Goal: Task Accomplishment & Management: Use online tool/utility

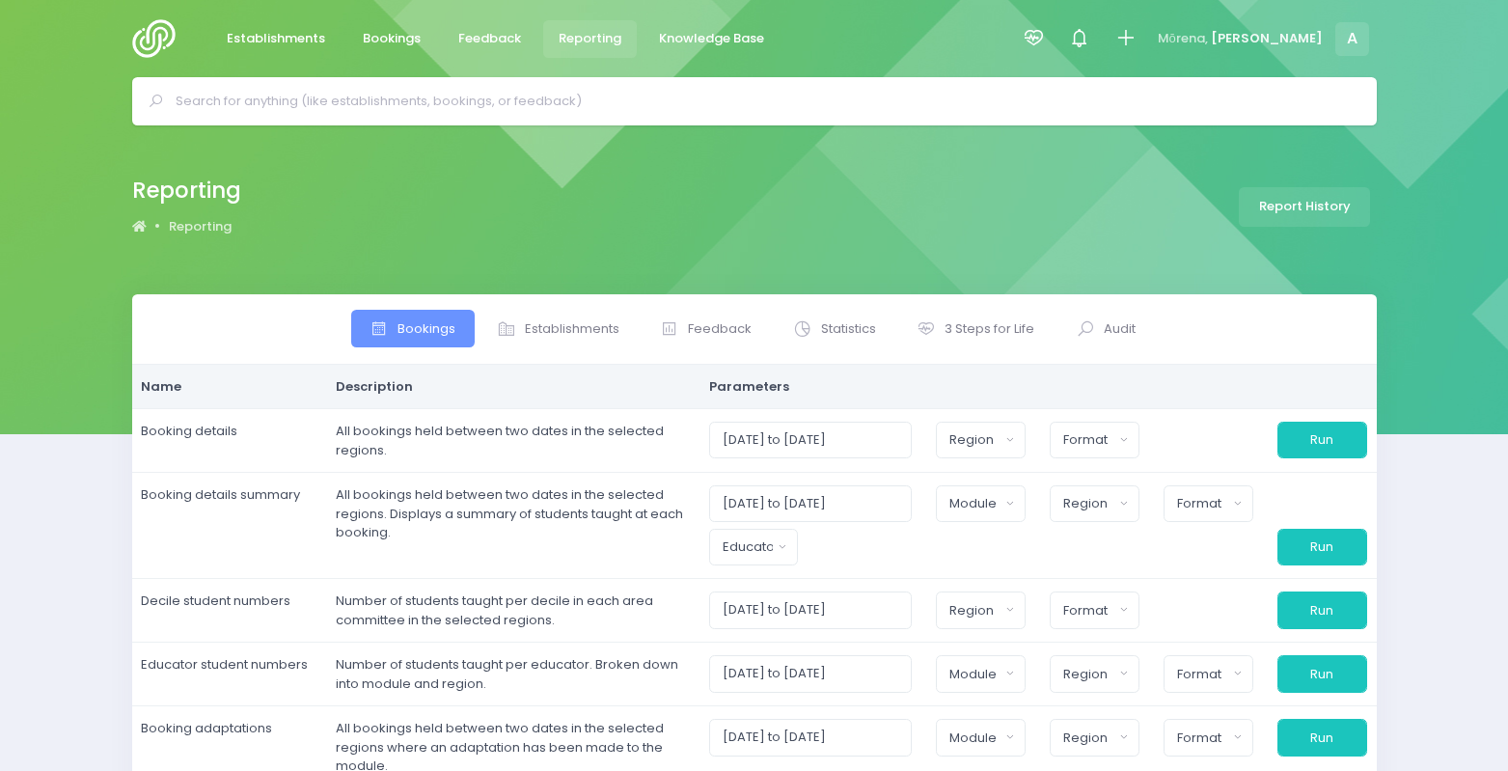
select select
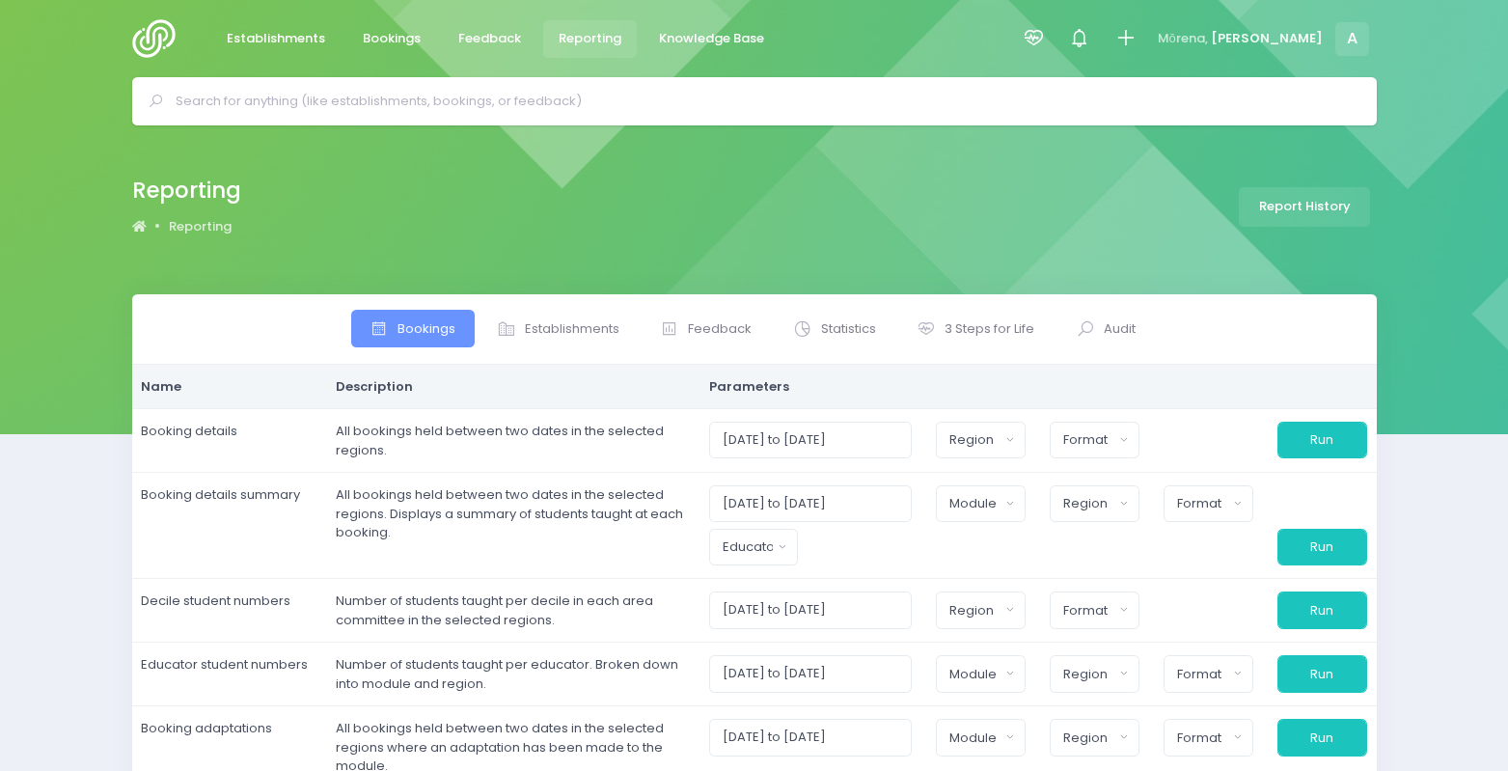
select select
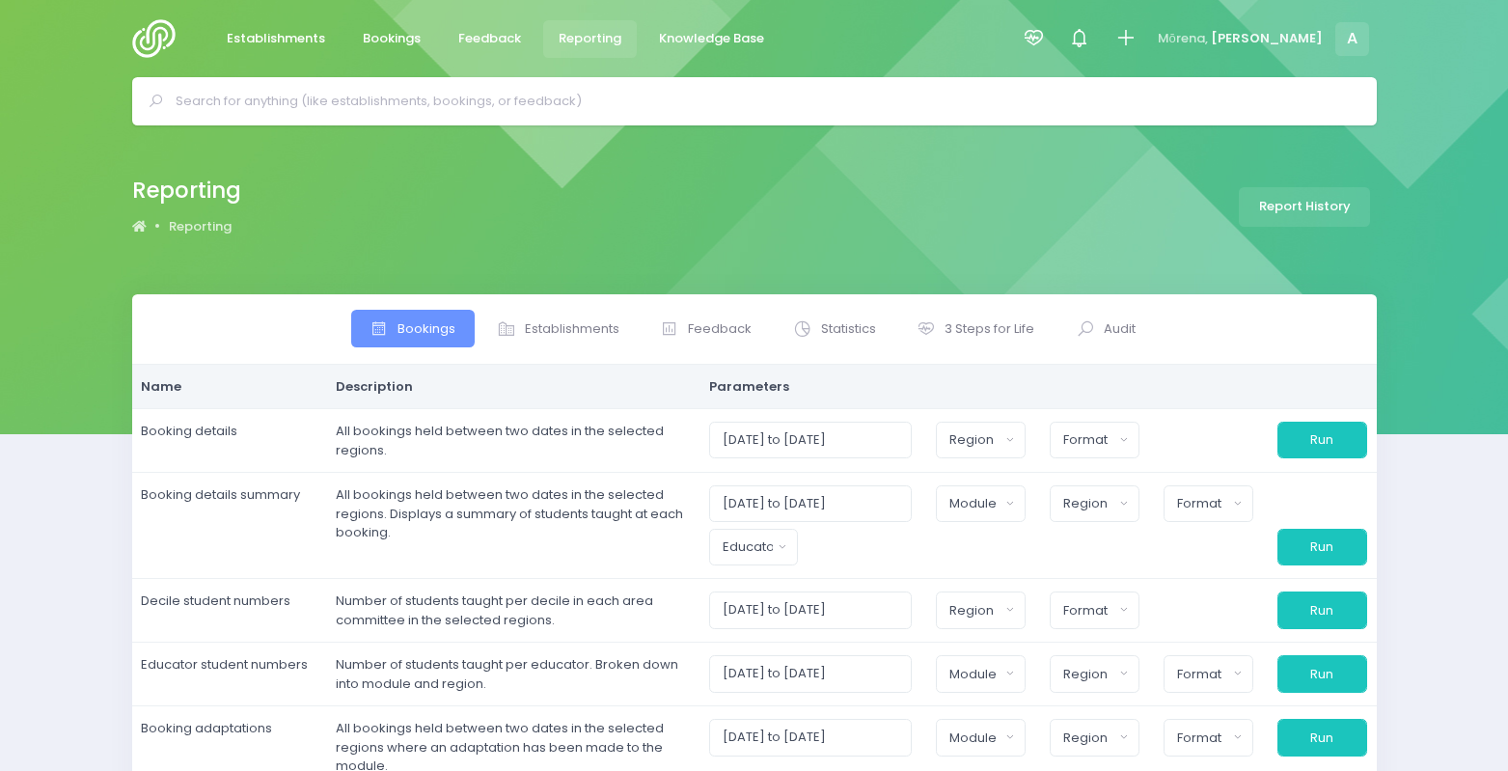
select select
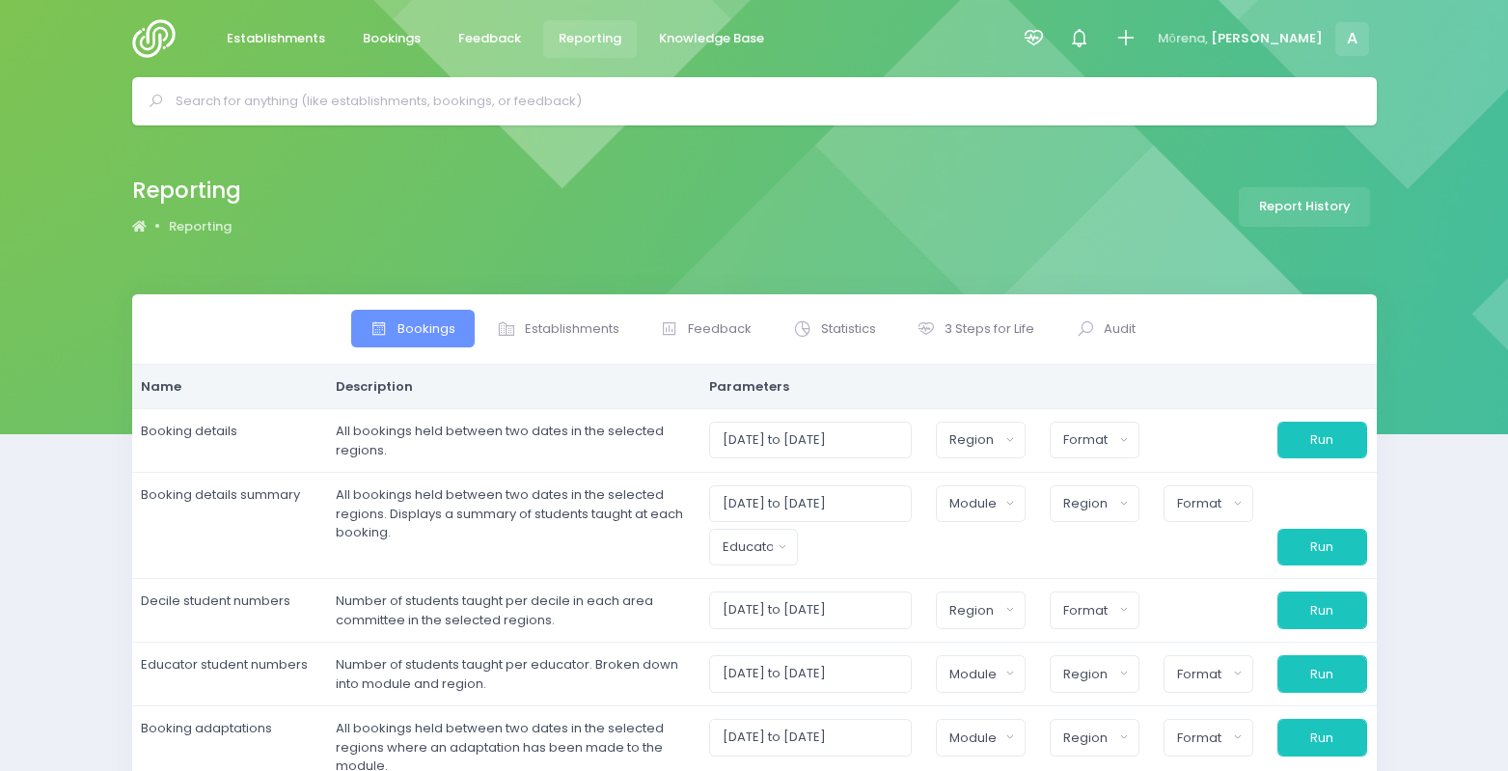
select select
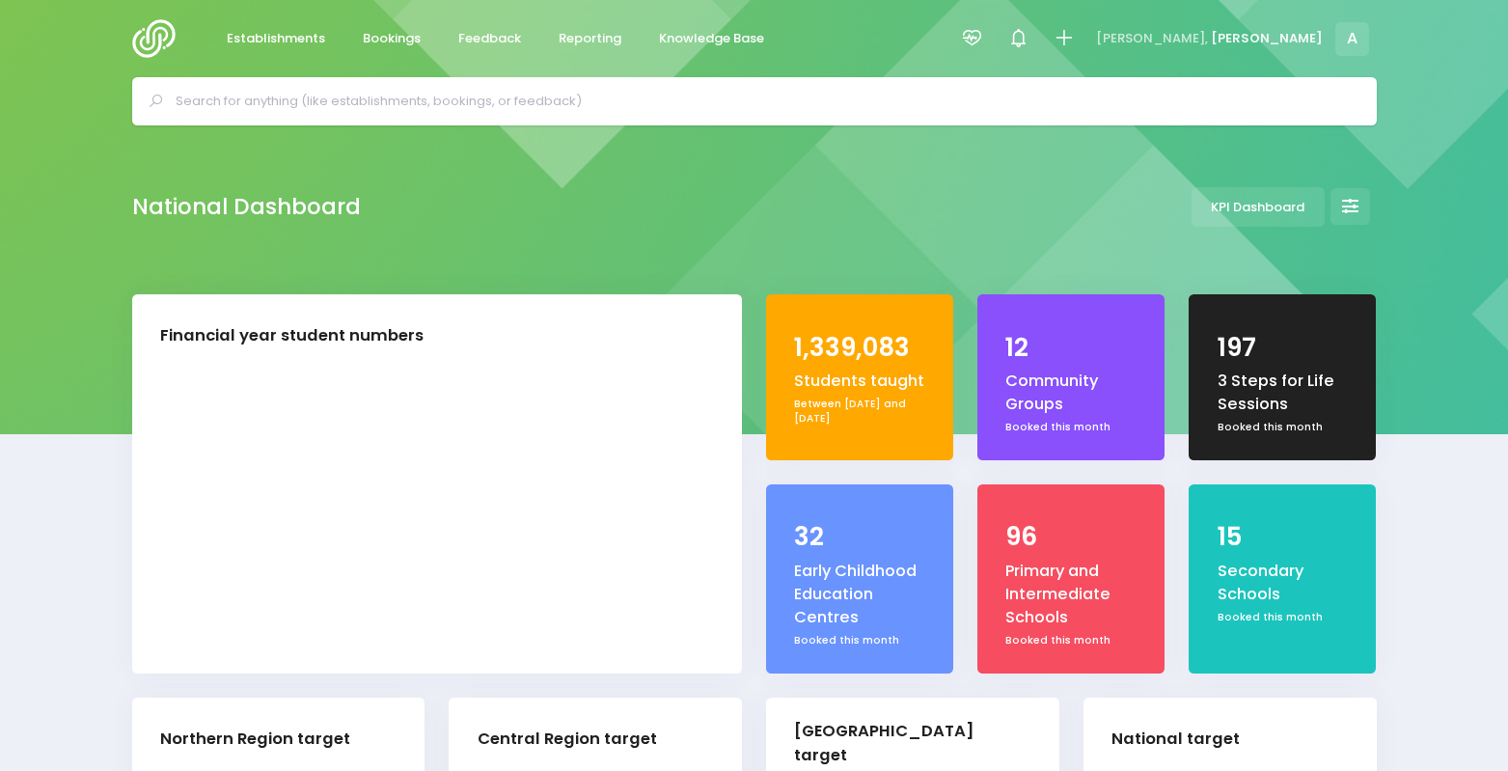
select select "5"
click at [577, 46] on span "Reporting" at bounding box center [590, 38] width 63 height 19
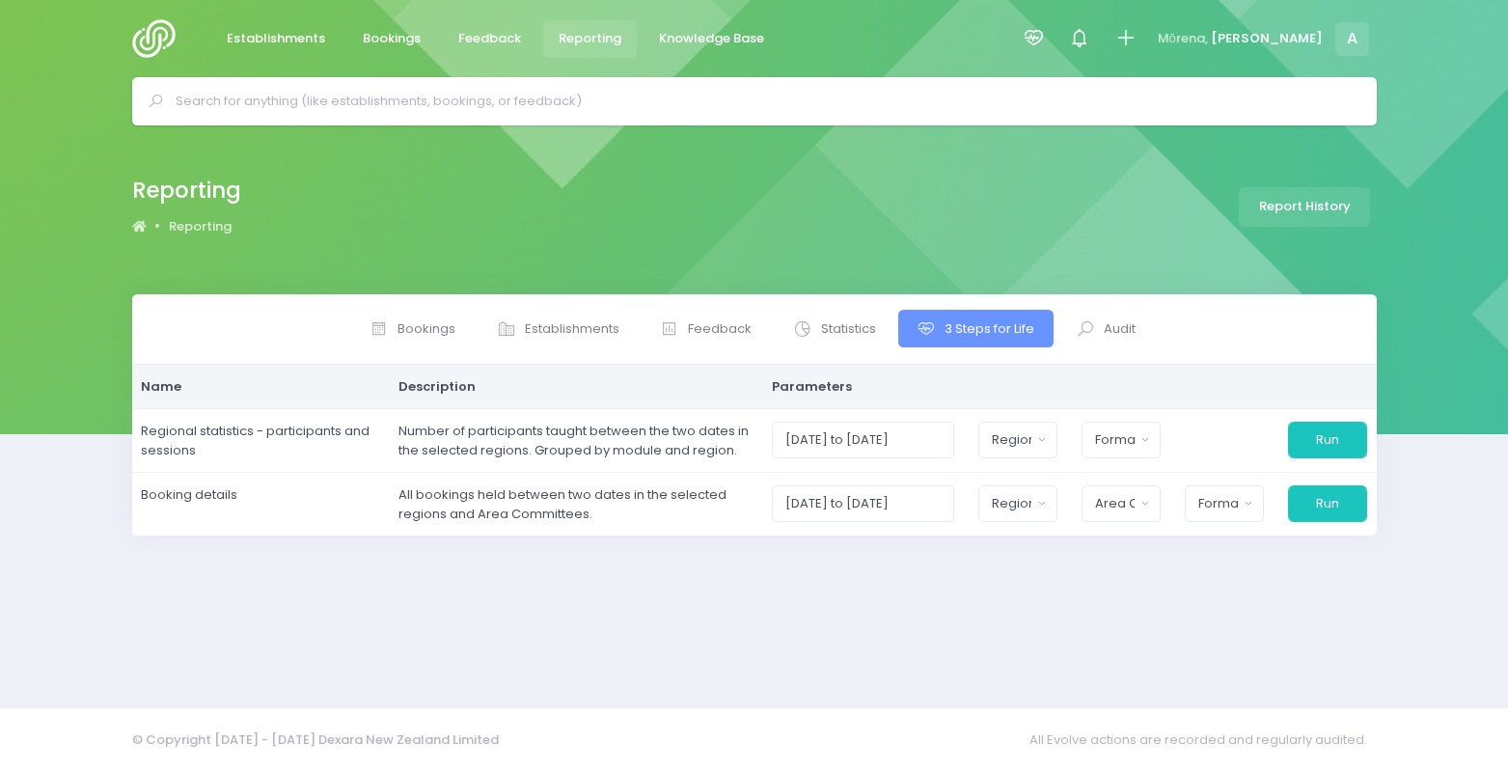
select select
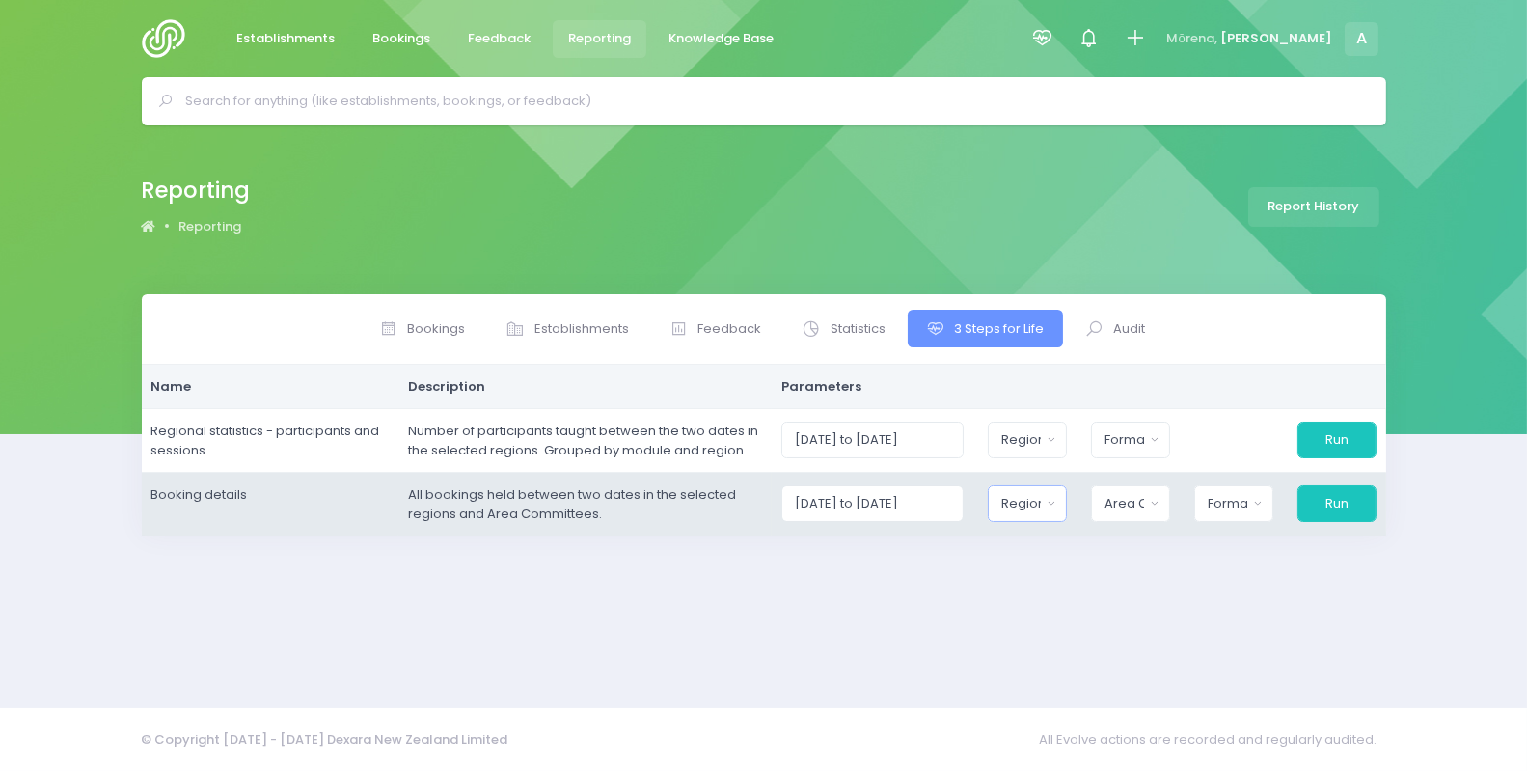
click at [1035, 514] on button "Region" at bounding box center [1027, 503] width 79 height 37
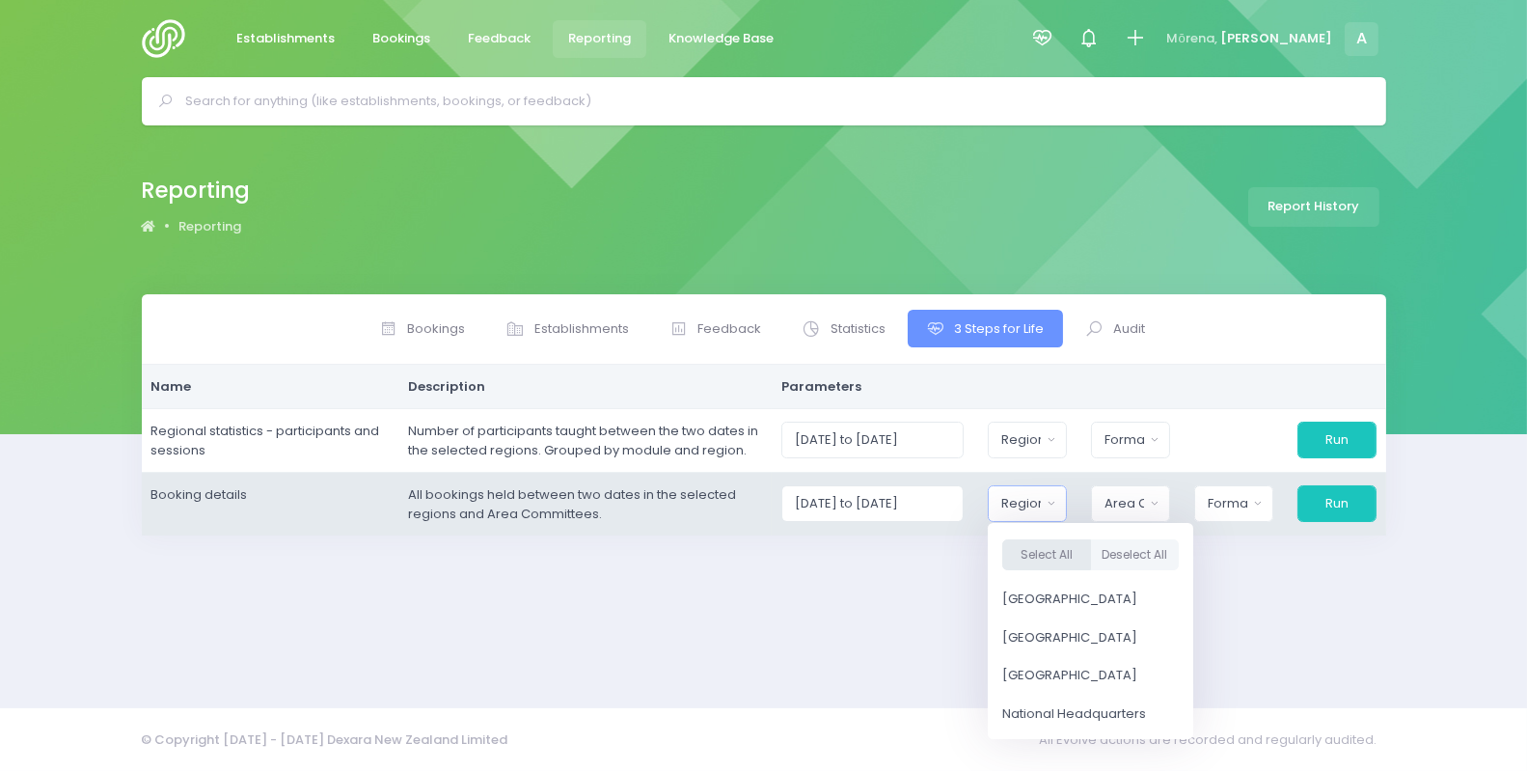
click at [1050, 566] on button "Select All" at bounding box center [1046, 555] width 89 height 32
select select "Northern"
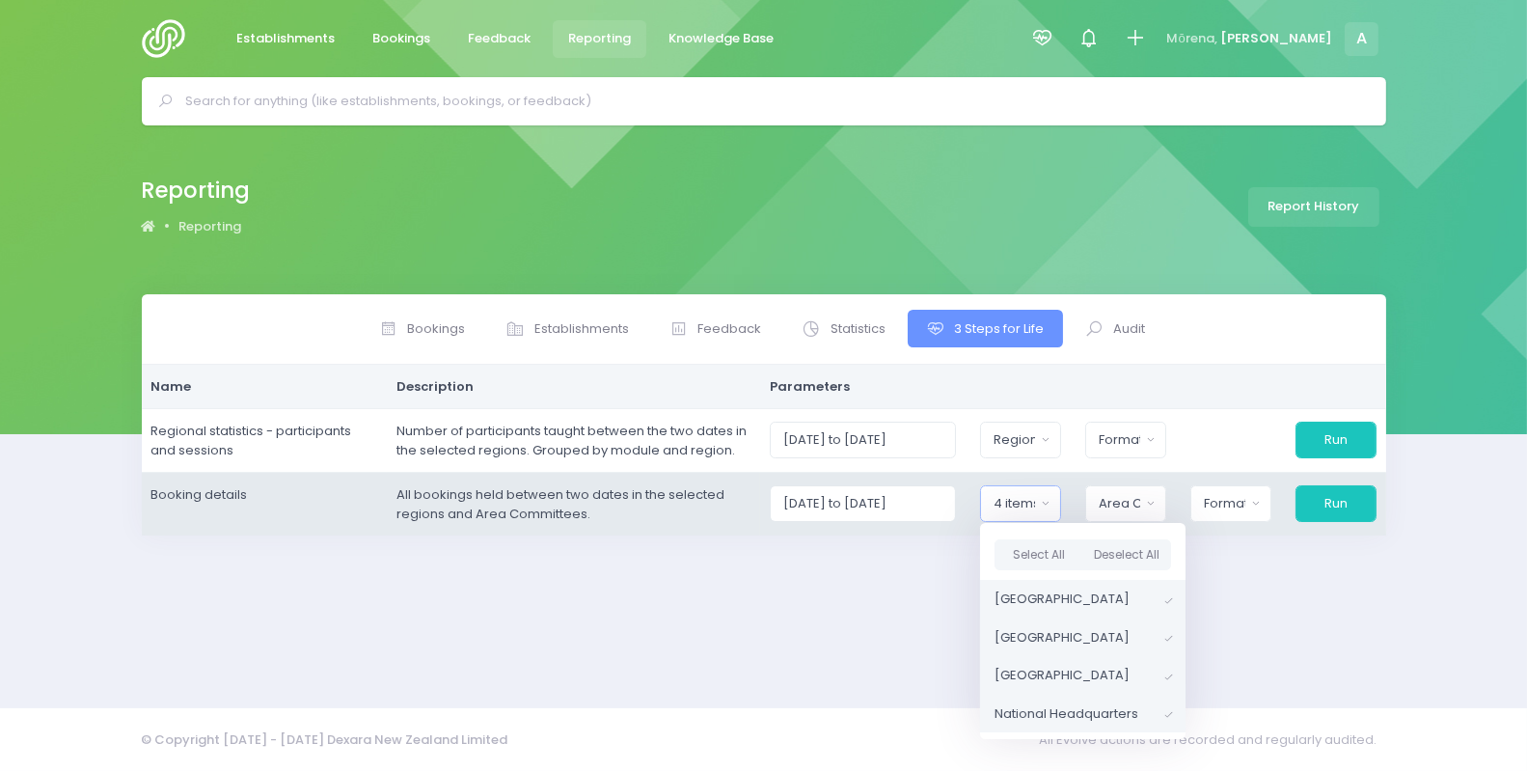
click at [1121, 521] on div "Bay of Islands Bream Bay Central Auckland Coromandel Doubtless Bay Far North Gr…" at bounding box center [1125, 503] width 105 height 37
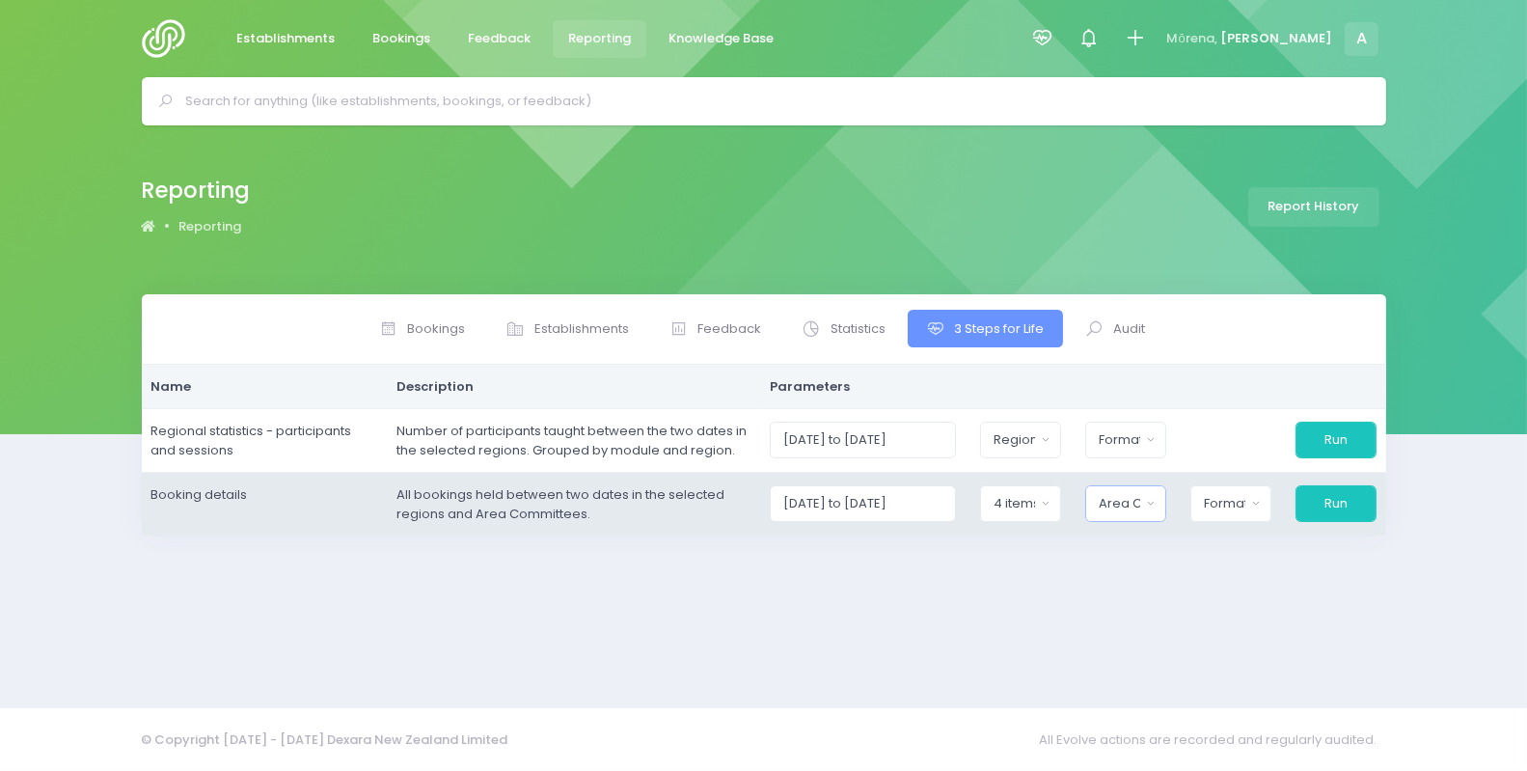
click at [1118, 504] on div "Area Committee" at bounding box center [1119, 503] width 41 height 19
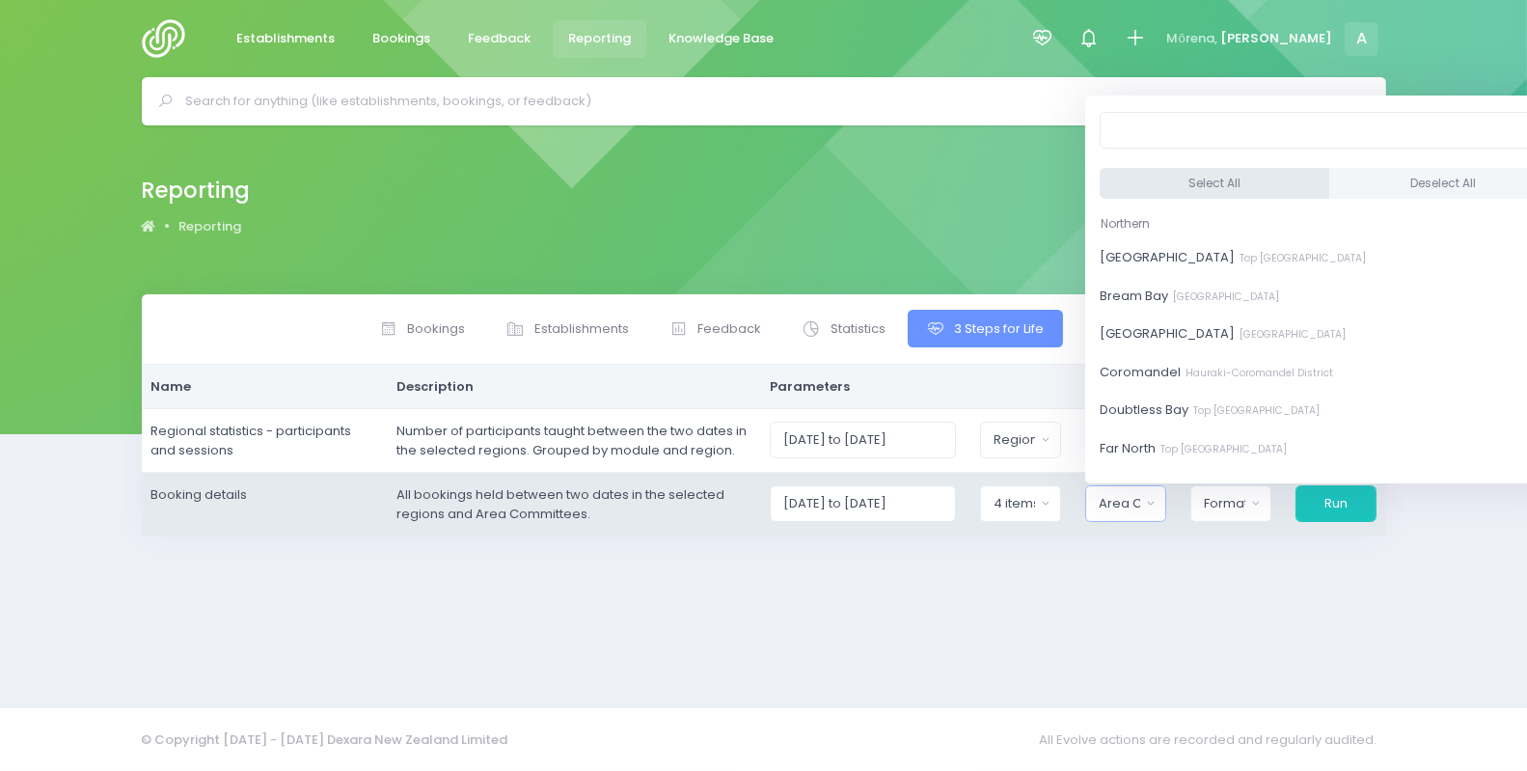
click at [1154, 178] on button "Select All" at bounding box center [1215, 184] width 230 height 32
select select "Bay of Islands"
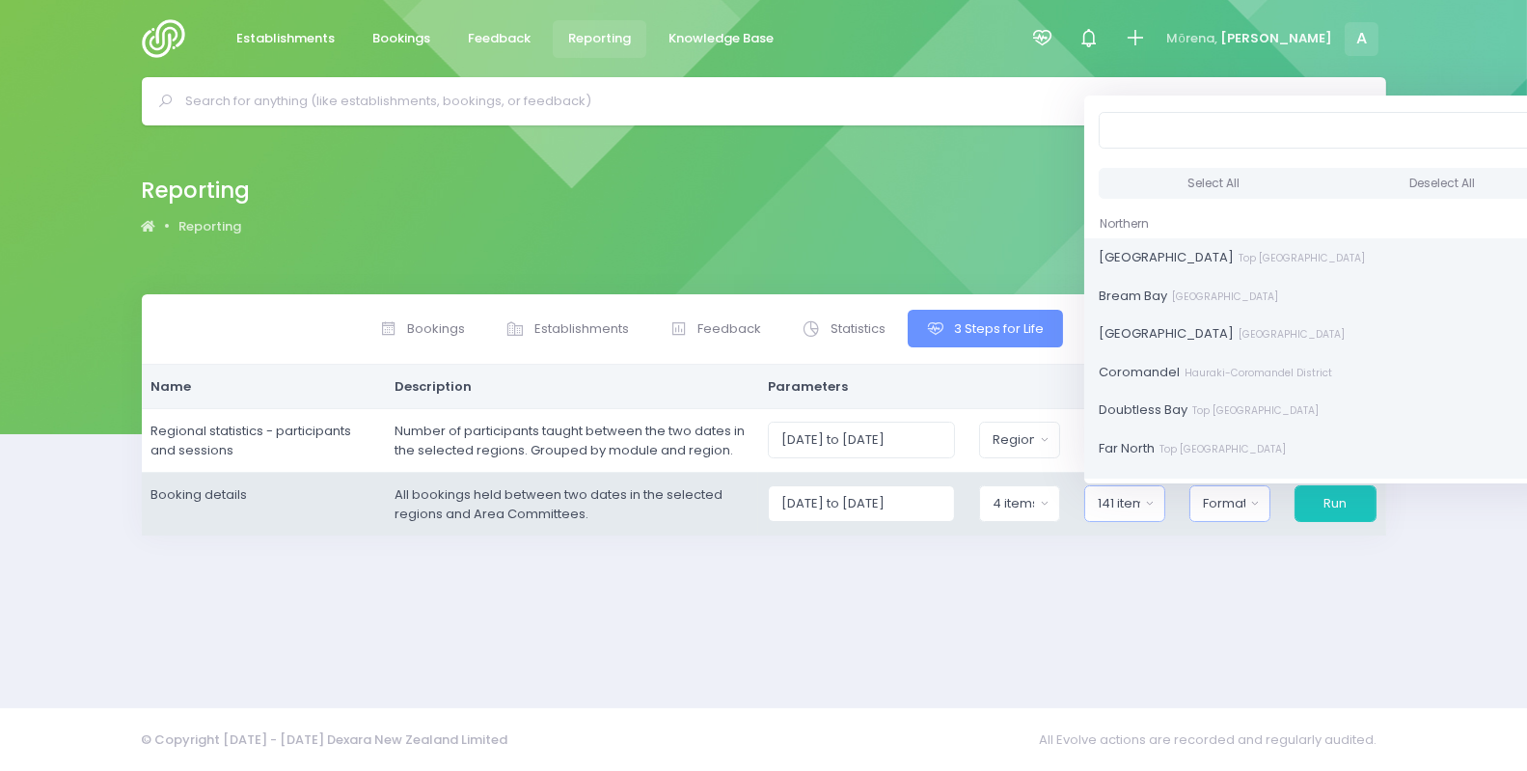
click at [1219, 507] on div "Format" at bounding box center [1224, 503] width 42 height 19
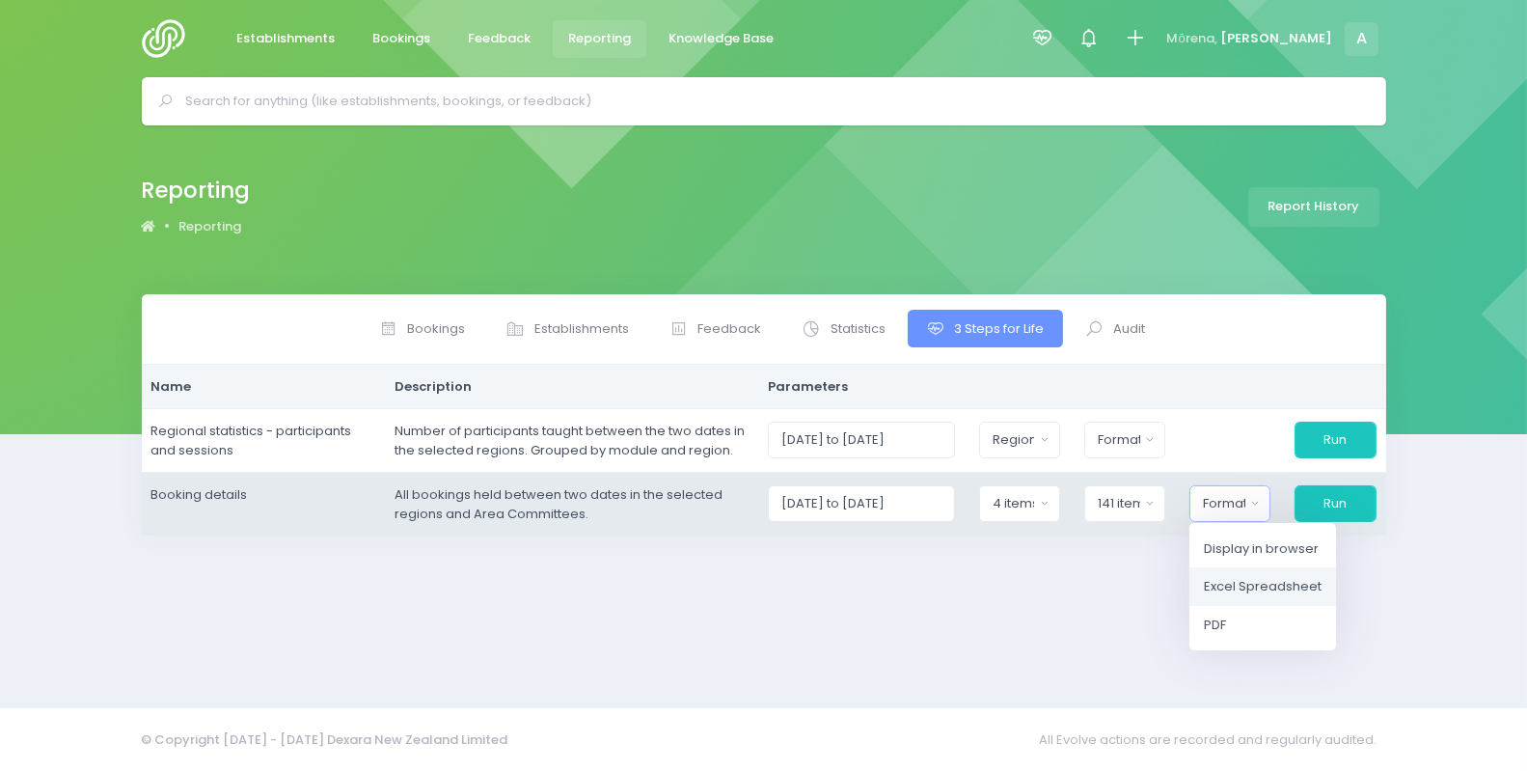
click at [1257, 587] on span "Excel Spreadsheet" at bounding box center [1263, 586] width 118 height 19
select select "excel"
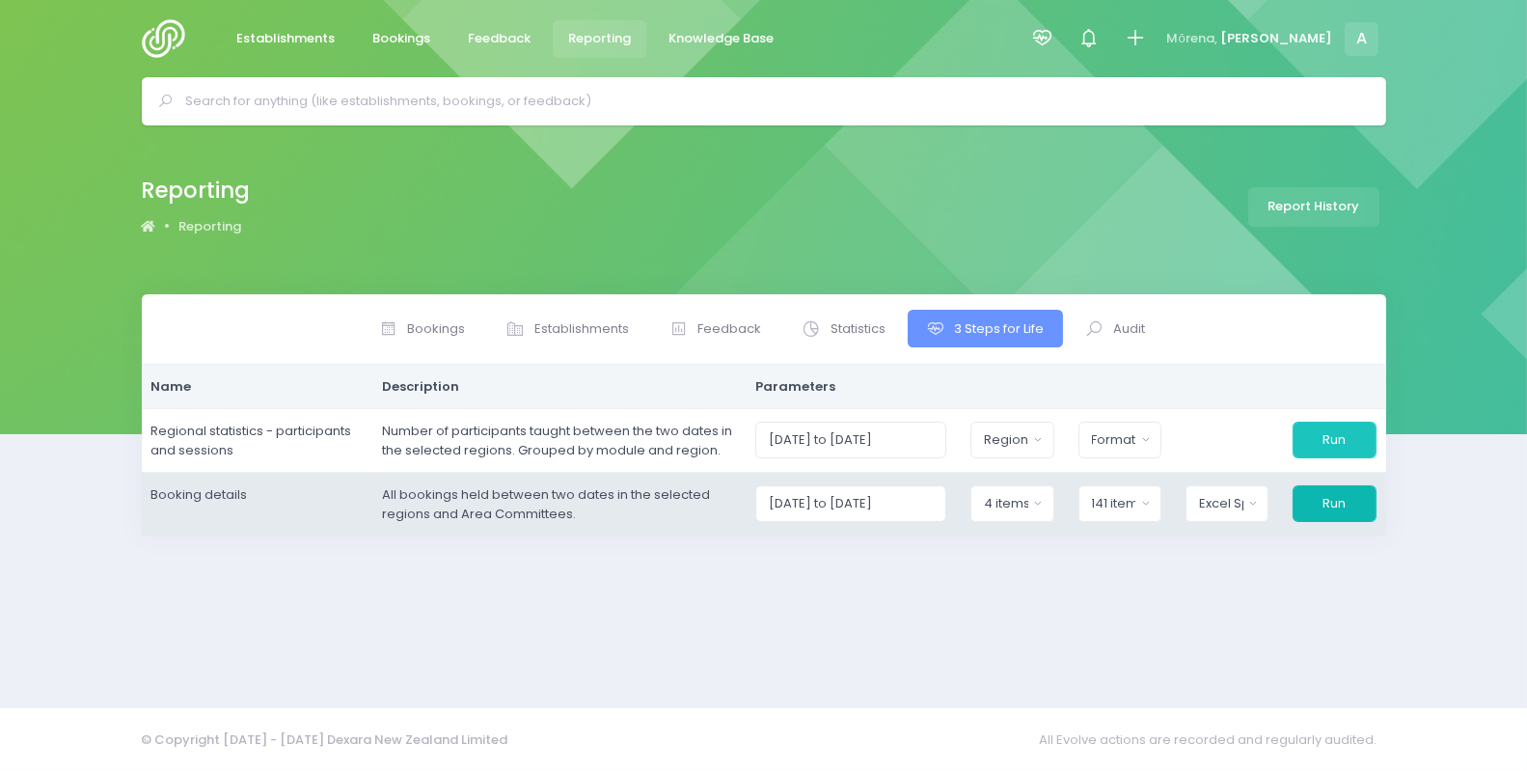
click at [1329, 509] on button "Run" at bounding box center [1334, 503] width 83 height 37
